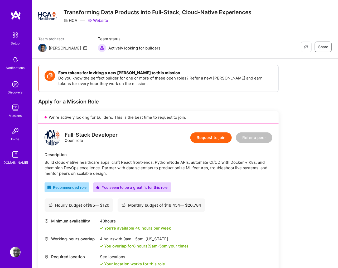
scroll to position [37, 0]
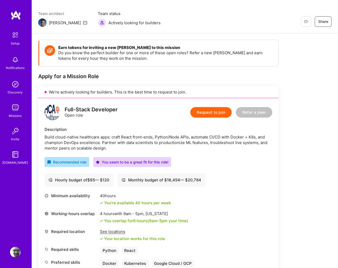
click at [204, 111] on button "Request to join" at bounding box center [210, 112] width 41 height 11
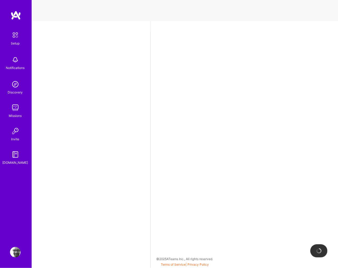
select select "US"
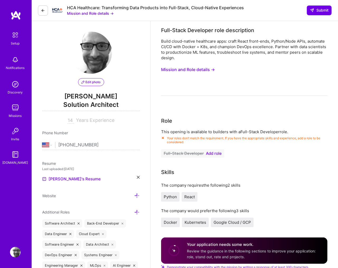
click at [216, 153] on span "Add role" at bounding box center [214, 154] width 16 height 4
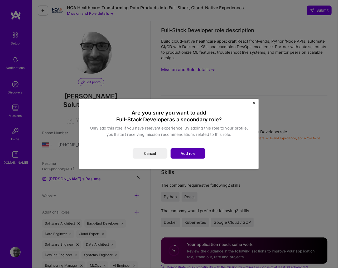
click at [198, 153] on button "Add role" at bounding box center [188, 153] width 35 height 11
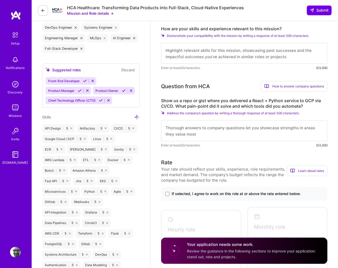
scroll to position [304, 0]
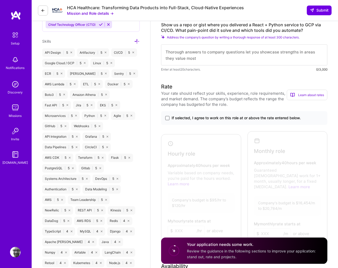
click at [167, 117] on span at bounding box center [167, 118] width 4 height 4
click at [0, 0] on input "If selected, I agree to work on this role at or above the rate entered below." at bounding box center [0, 0] width 0 height 0
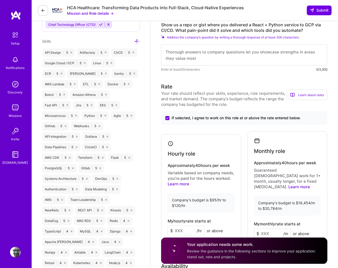
scroll to position [380, 0]
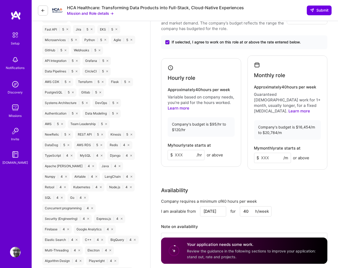
click at [178, 151] on input at bounding box center [186, 155] width 37 height 10
type input "120"
click at [222, 171] on div "Rate Your rate should reflect your skills, experience, role requirements, and m…" at bounding box center [244, 134] width 166 height 255
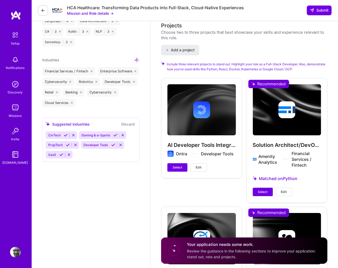
scroll to position [784, 0]
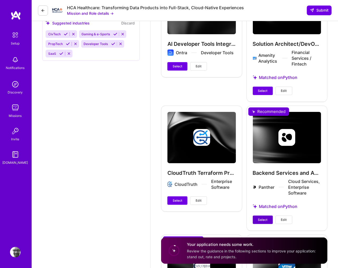
click at [260, 218] on span "Select" at bounding box center [262, 220] width 9 height 5
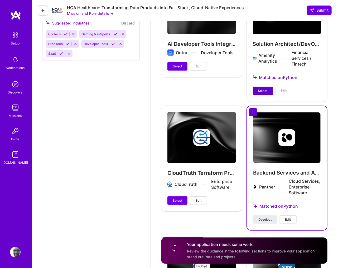
click at [261, 89] on span "Select" at bounding box center [262, 91] width 9 height 5
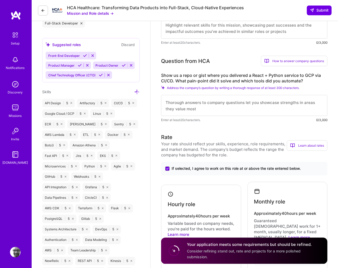
scroll to position [202, 0]
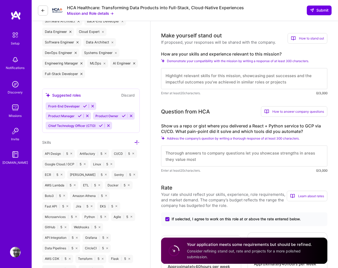
click at [203, 154] on textarea at bounding box center [244, 156] width 166 height 21
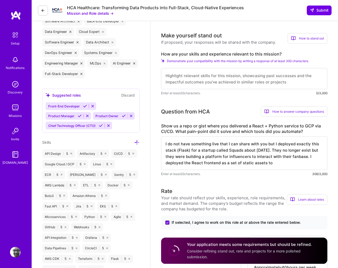
click at [221, 163] on textarea "I do not have something live that I can share with you but I deployed exactly t…" at bounding box center [244, 154] width 166 height 34
click at [265, 162] on textarea "I do not have something live that I can share with you but I deployed exactly t…" at bounding box center [244, 154] width 166 height 34
click at [291, 165] on textarea "I do not have something live that I can share with you but I deployed exactly t…" at bounding box center [244, 154] width 166 height 34
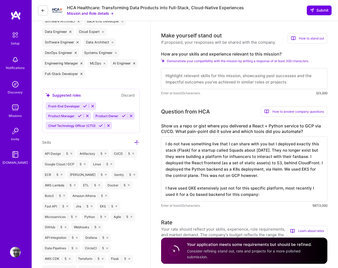
paste textarea "[URL][DOMAIN_NAME]"
click at [292, 175] on textarea "I do not have something live that I can share with you but I deployed exactly t…" at bounding box center [244, 169] width 166 height 65
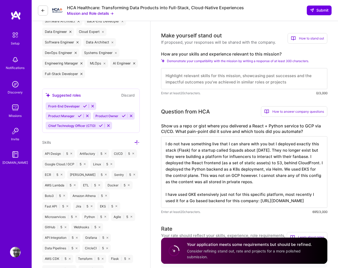
click at [306, 178] on textarea "I do not have something live that I can share with you but I deployed exactly t…" at bounding box center [244, 173] width 166 height 72
type textarea "I do not have something live that I can share with you but I deployed exactly t…"
click at [207, 76] on textarea at bounding box center [244, 78] width 166 height 21
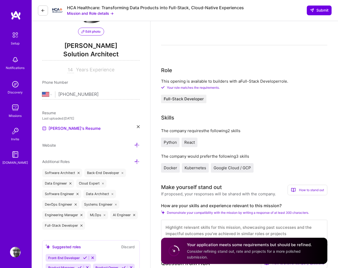
scroll to position [0, 0]
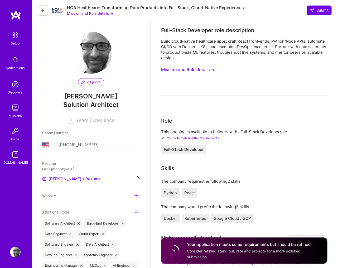
click at [210, 71] on button "Mission and Role details →" at bounding box center [188, 70] width 54 height 10
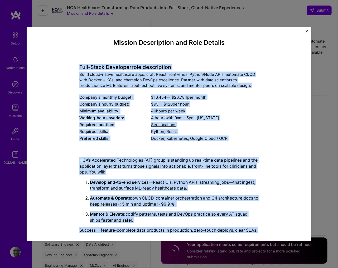
scroll to position [14, 0]
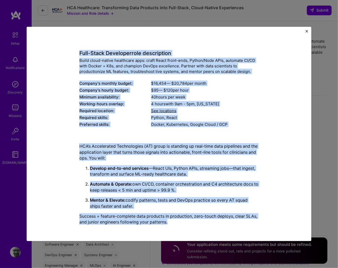
drag, startPoint x: 77, startPoint y: 67, endPoint x: 201, endPoint y: 224, distance: 200.3
click at [201, 224] on div "Mission Description and Role Details Full-Stack Developer role description Buil…" at bounding box center [169, 127] width 260 height 205
copy div "Lore-Ipsum Dolorsita cons adipiscinge Seddo eiusm-tempor incididunt utla: etdol…"
click at [308, 31] on img "Close" at bounding box center [307, 31] width 3 height 3
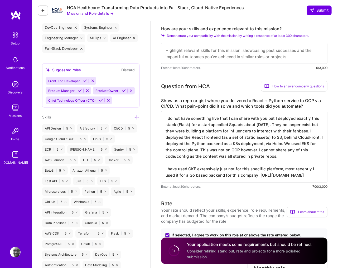
scroll to position [0, 0]
click at [215, 50] on textarea at bounding box center [244, 53] width 166 height 21
paste textarea "I'm a full-stack engineer with deep expertise in React/Python development and c…"
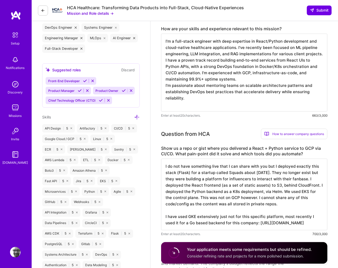
click at [216, 59] on textarea "I'm a full-stack engineer with deep expertise in React/Python development and c…" at bounding box center [244, 73] width 166 height 78
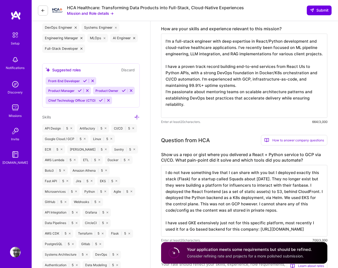
click at [246, 93] on textarea "I'm a full-stack engineer with deep expertise in React/Python development and c…" at bounding box center [244, 76] width 166 height 84
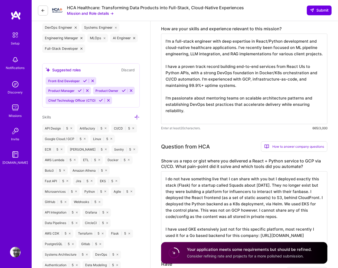
click at [224, 120] on textarea "I'm a full-stack engineer with deep expertise in React/Python development and c…" at bounding box center [244, 79] width 166 height 91
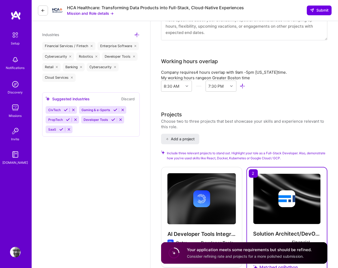
scroll to position [759, 0]
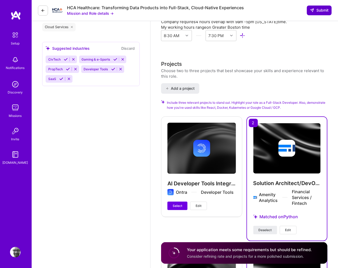
type textarea "I'm a full-stack engineer with deep expertise in React/Python development and c…"
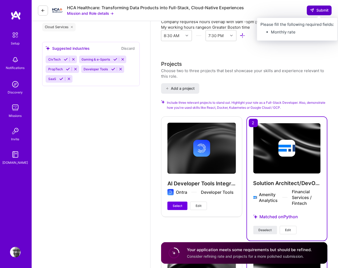
click at [317, 11] on span "Submit" at bounding box center [319, 10] width 18 height 5
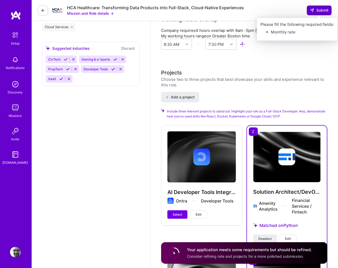
click at [309, 9] on button "Submit" at bounding box center [319, 10] width 25 height 9
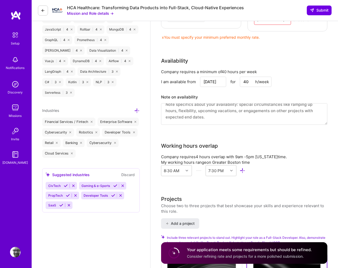
scroll to position [557, 0]
